Goal: Check status: Check status

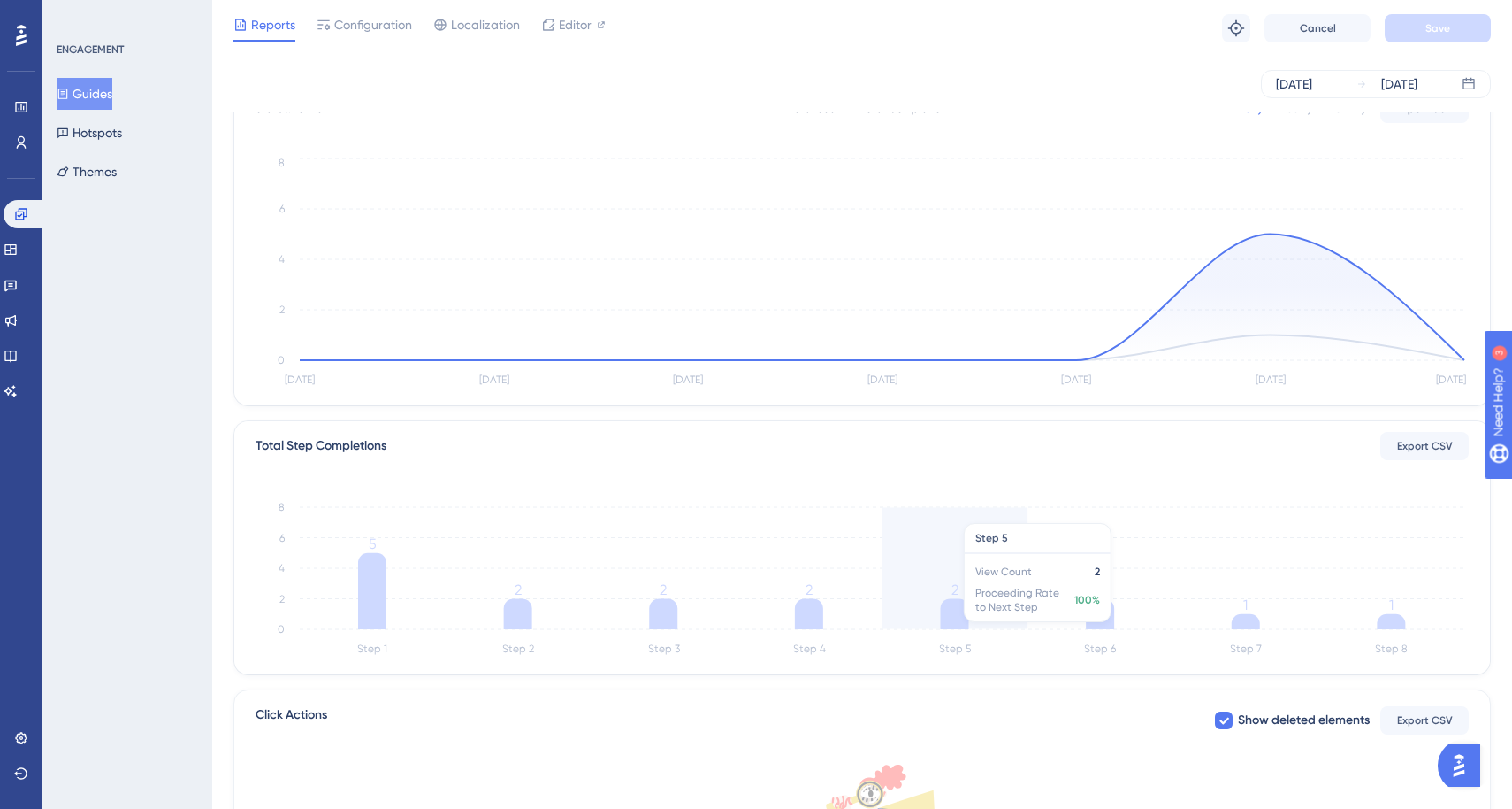
scroll to position [124, 0]
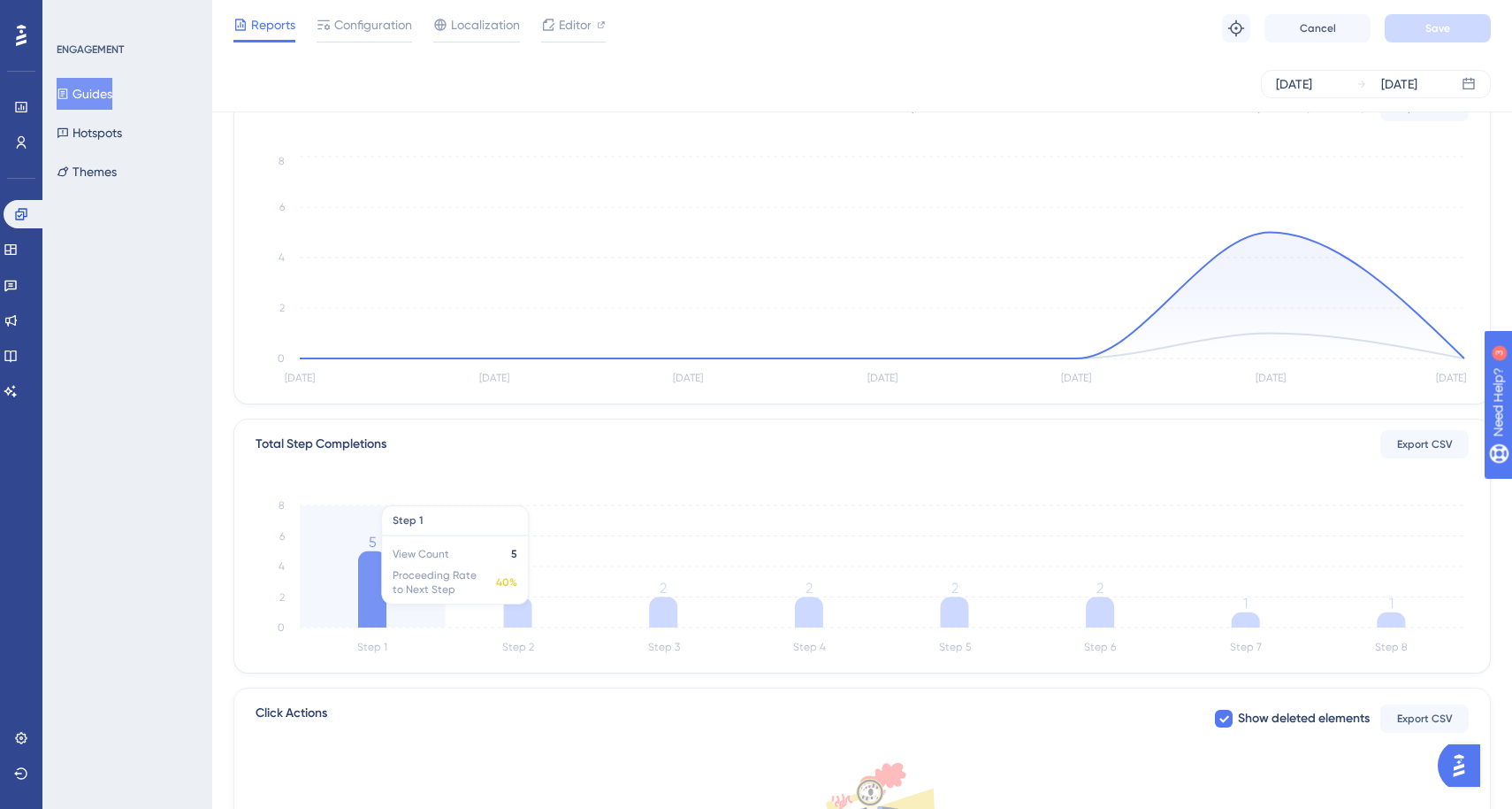
click at [388, 602] on icon "Step 1 Step 2 Step 3 Step 4 Step 5 Step 6 Step 7 Step 8 0 2 4 6 8 5 2 2 2 2 2 1…" at bounding box center [862, 573] width 1213 height 169
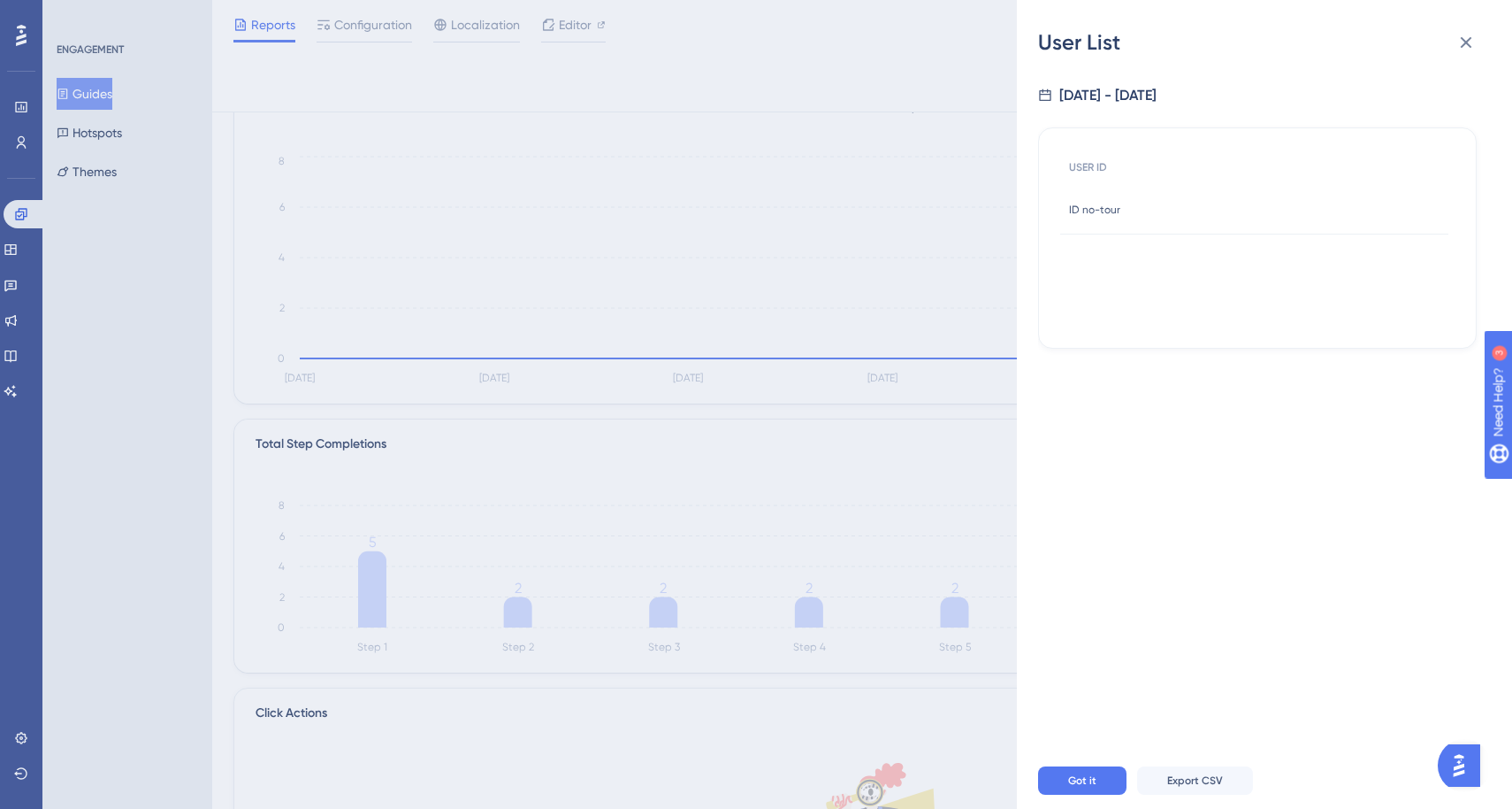
click at [1102, 203] on span "ID no-tour" at bounding box center [1095, 210] width 52 height 14
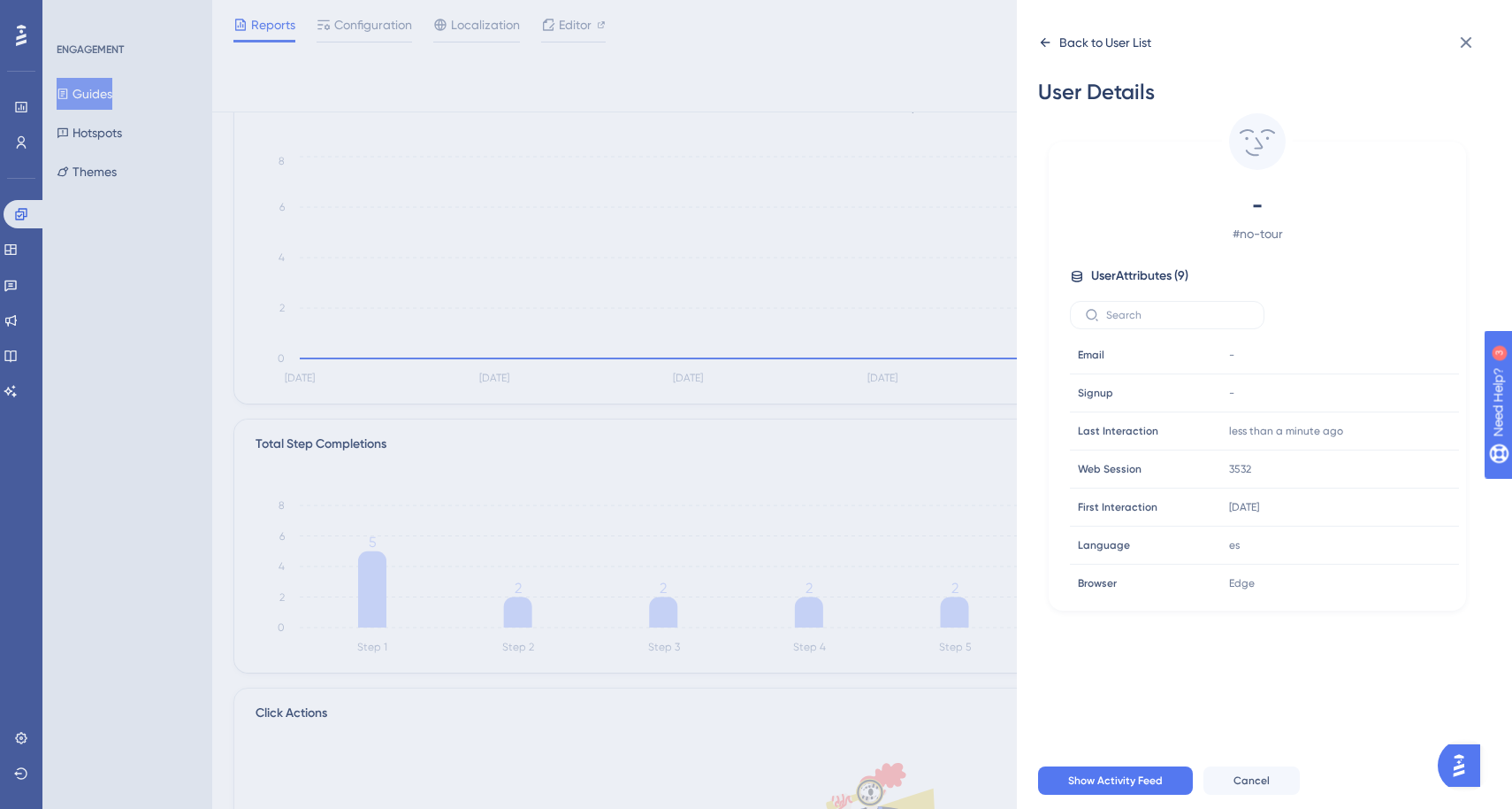
click at [1050, 44] on icon at bounding box center [1046, 43] width 14 height 14
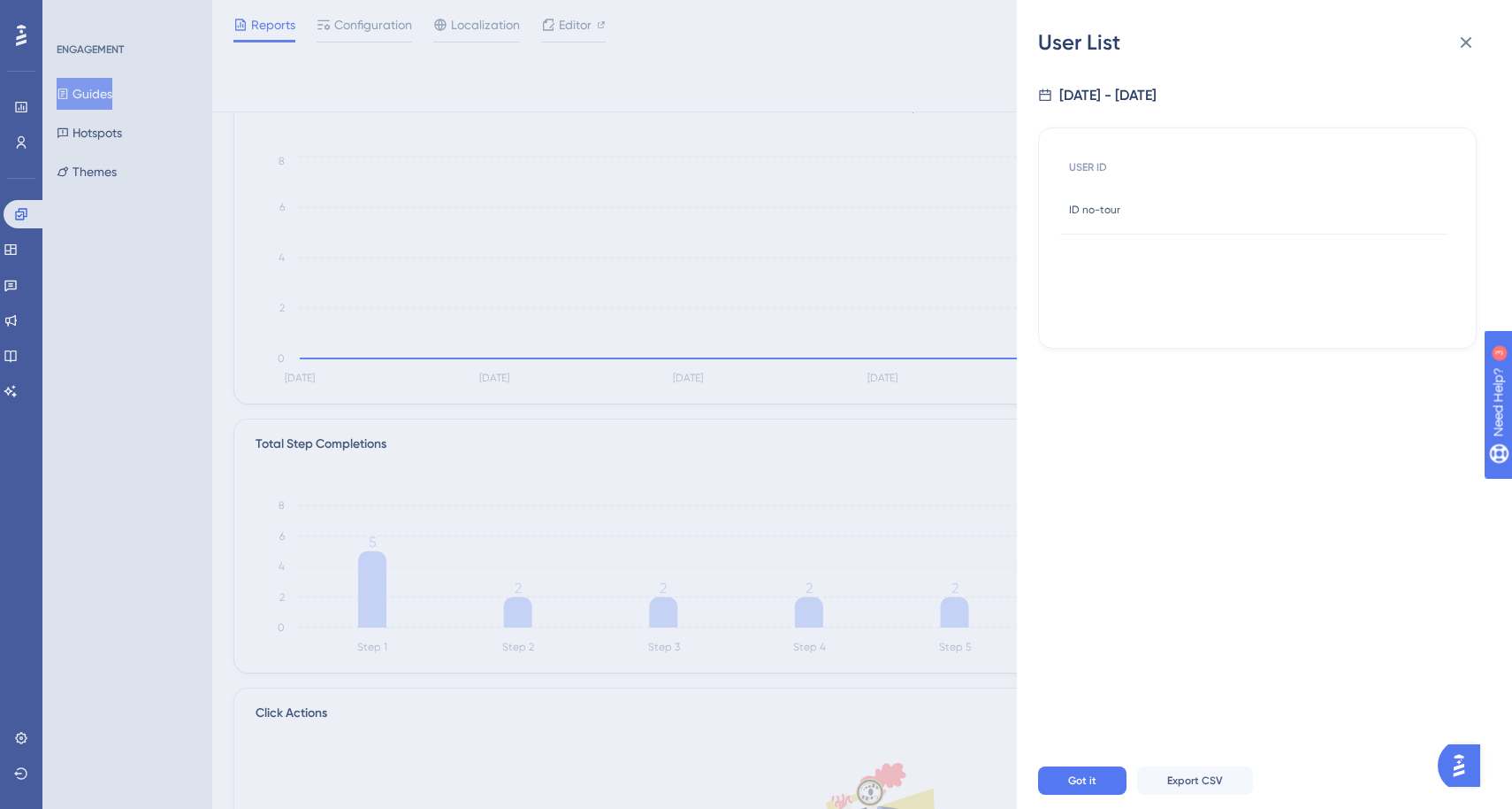
click at [1075, 122] on div "USER ID ID no-tour ID no-tour" at bounding box center [1258, 227] width 438 height 243
click at [1083, 157] on div "USER ID" at bounding box center [1254, 168] width 388 height 36
click at [1469, 46] on icon at bounding box center [1466, 42] width 21 height 21
